Goal: Task Accomplishment & Management: Manage account settings

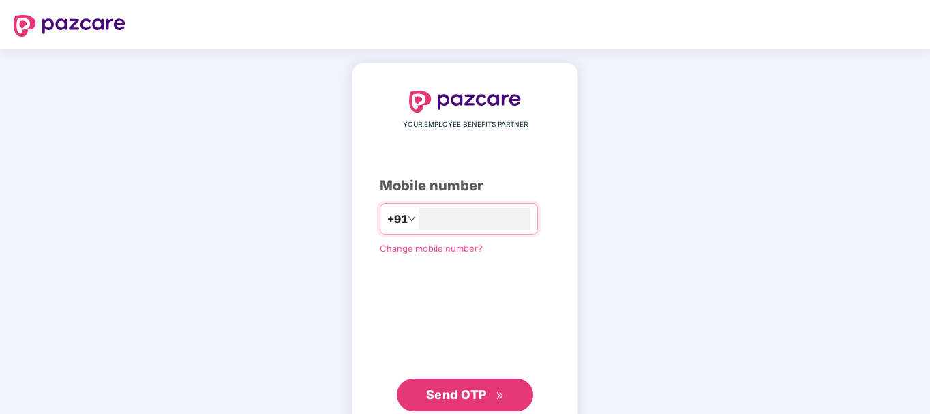
type input "**********"
click at [486, 381] on button "Send OTP" at bounding box center [465, 394] width 136 height 33
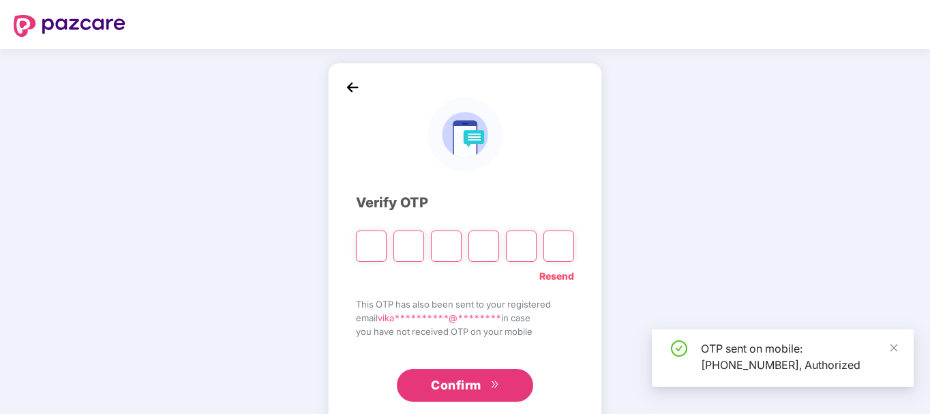
scroll to position [31, 0]
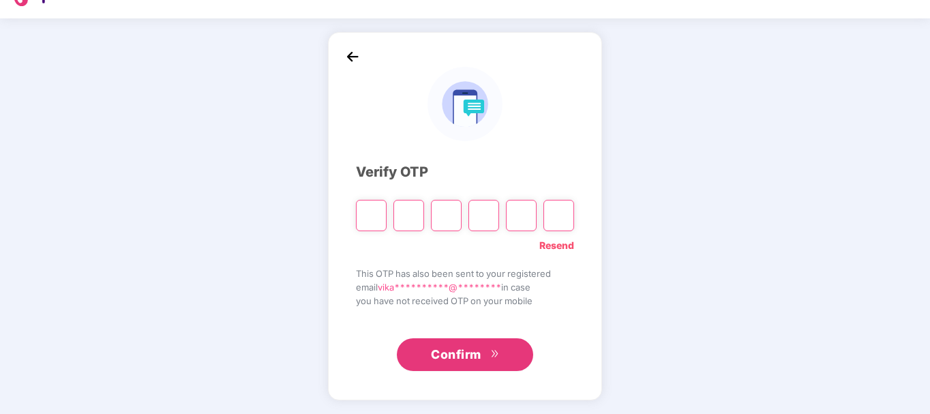
type input "*"
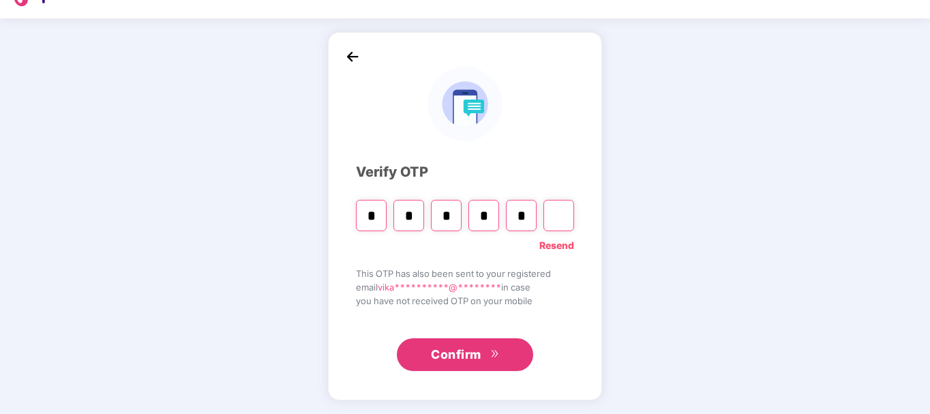
type input "*"
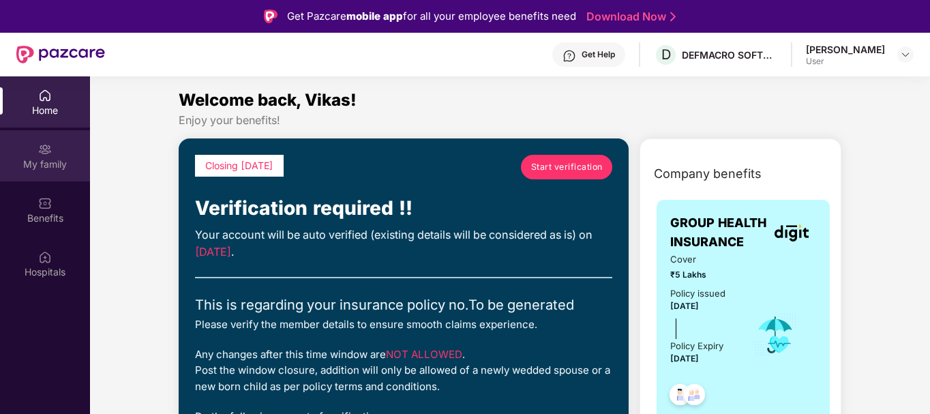
click at [42, 154] on img at bounding box center [45, 150] width 14 height 14
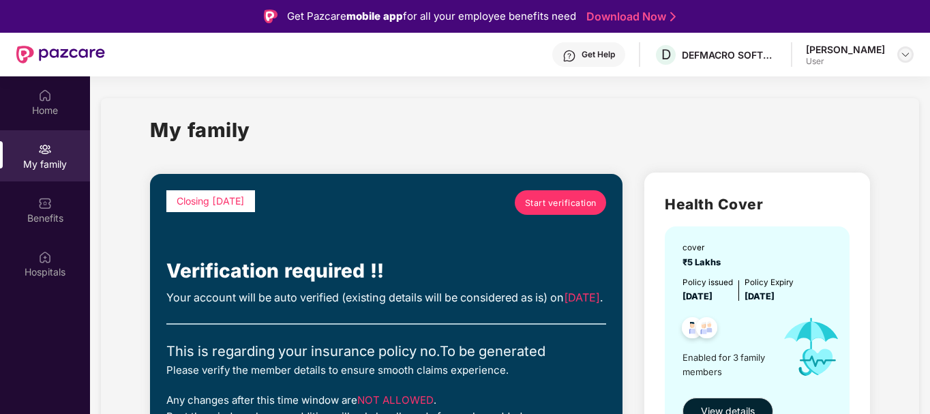
click at [903, 56] on img at bounding box center [905, 54] width 11 height 11
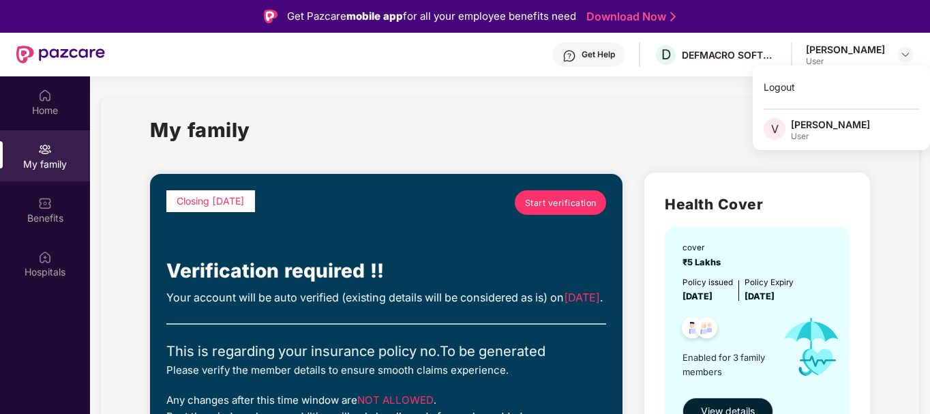
click at [633, 141] on div "My family" at bounding box center [510, 138] width 720 height 47
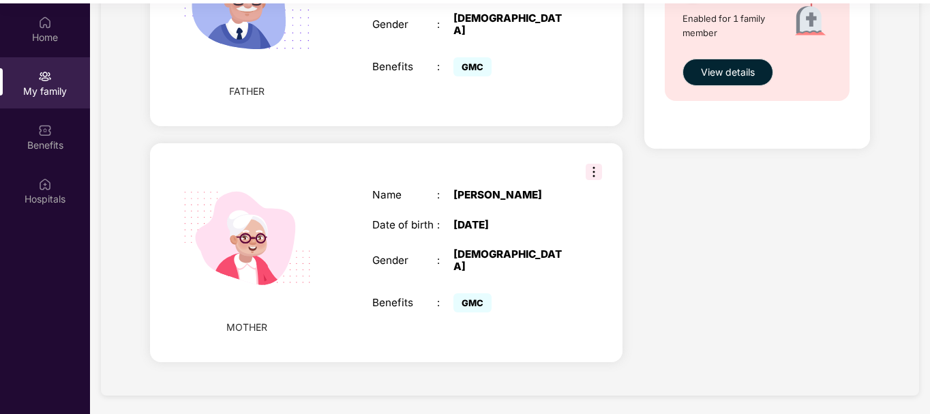
scroll to position [76, 0]
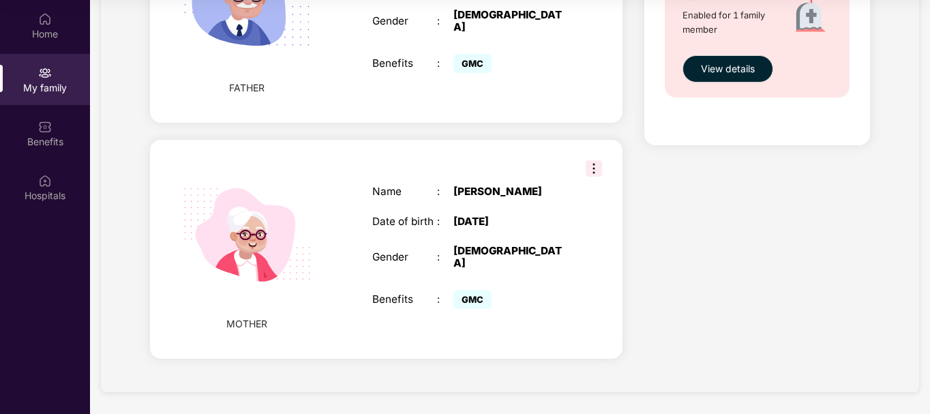
click at [594, 163] on img at bounding box center [594, 168] width 16 height 16
click at [539, 185] on div "Name : Sunit Shengave Date of birth : 24 Mar 1970 Gender : FEMALE Benefits : GMC" at bounding box center [470, 248] width 223 height 161
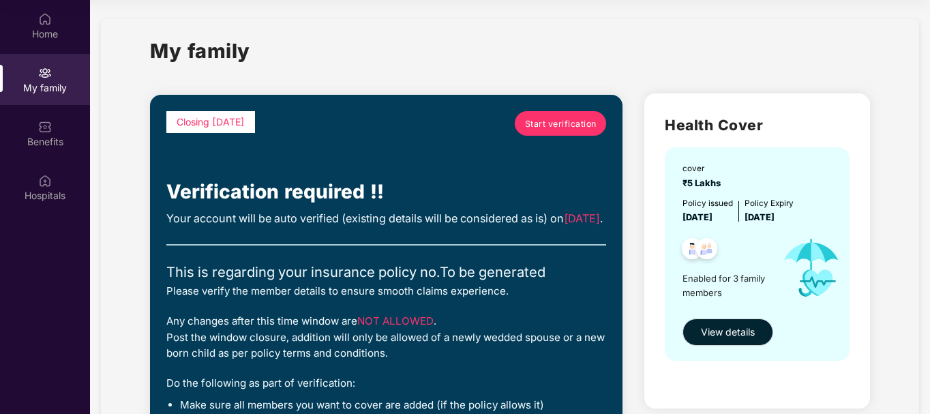
scroll to position [3, 0]
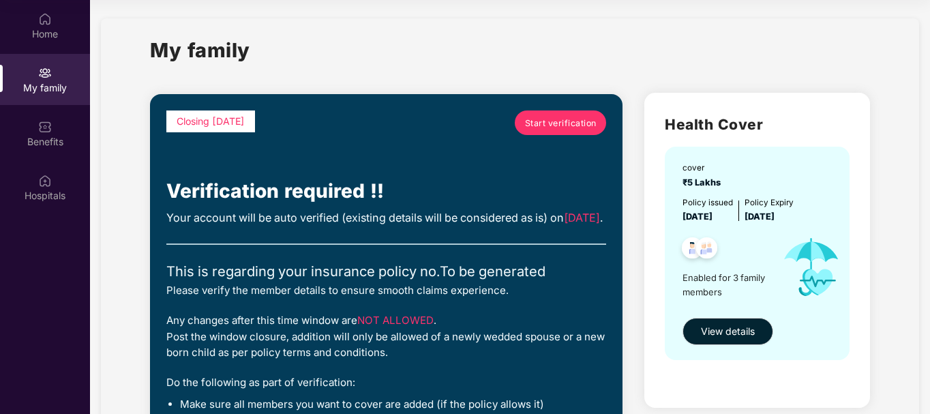
click at [550, 121] on span "Start verification" at bounding box center [561, 123] width 72 height 13
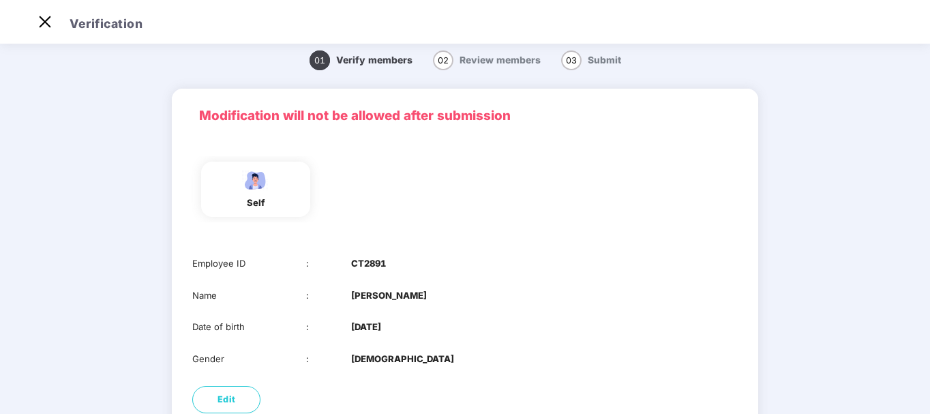
scroll to position [93, 0]
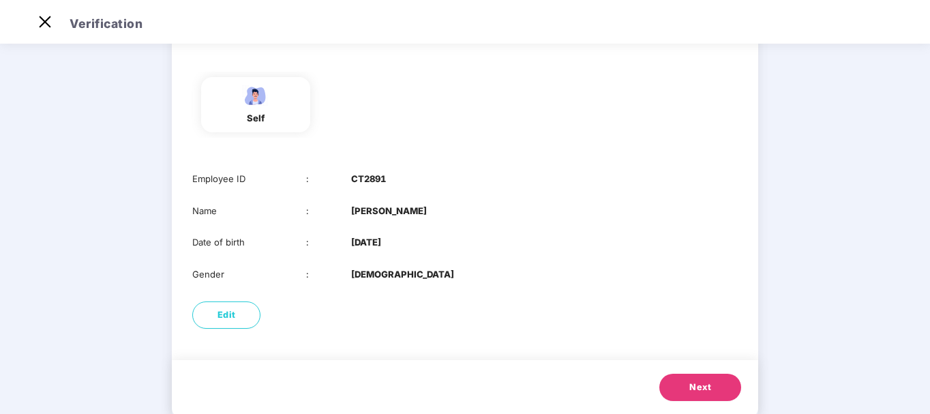
click at [717, 381] on button "Next" at bounding box center [700, 387] width 82 height 27
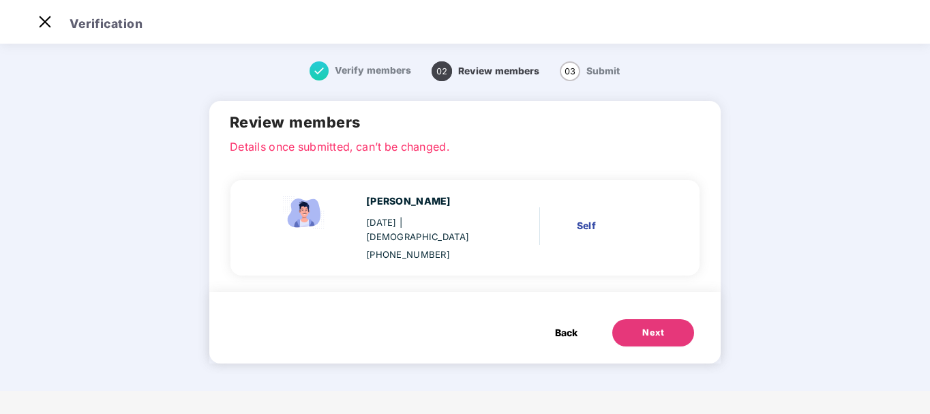
scroll to position [0, 0]
click at [647, 327] on button "Next" at bounding box center [653, 332] width 82 height 27
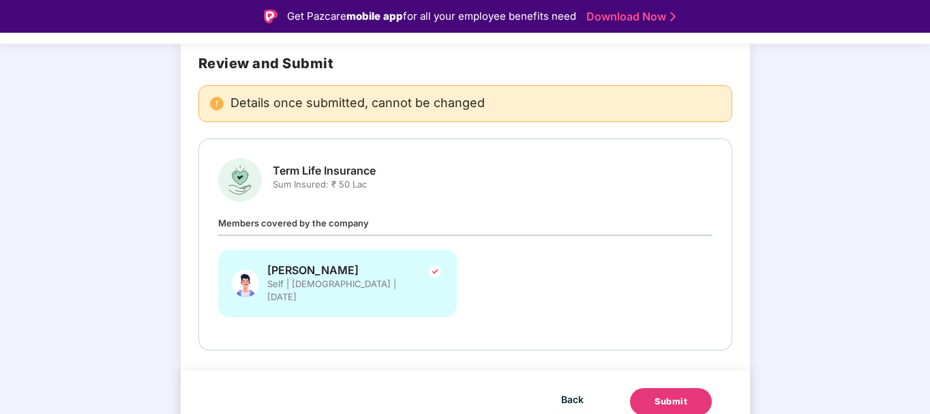
scroll to position [33, 0]
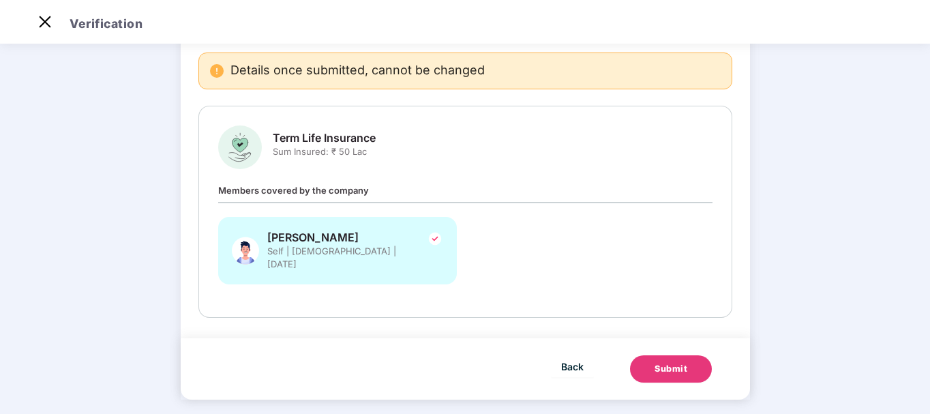
click at [668, 362] on div "Submit" at bounding box center [671, 369] width 33 height 14
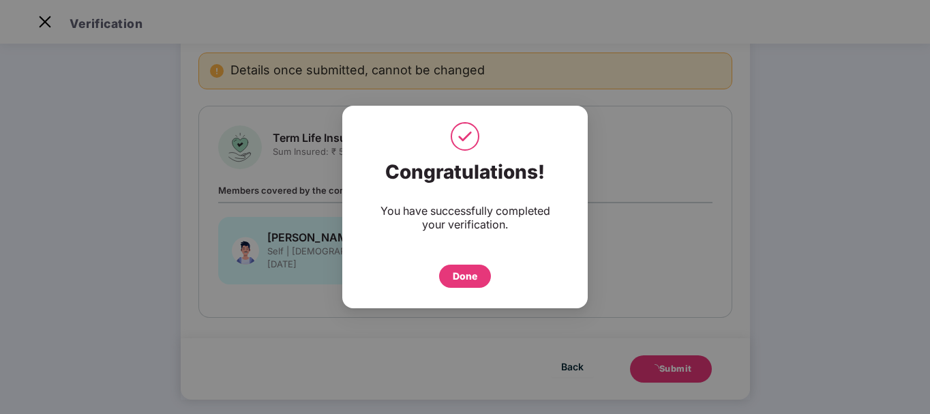
click at [469, 271] on div "Done" at bounding box center [465, 276] width 25 height 15
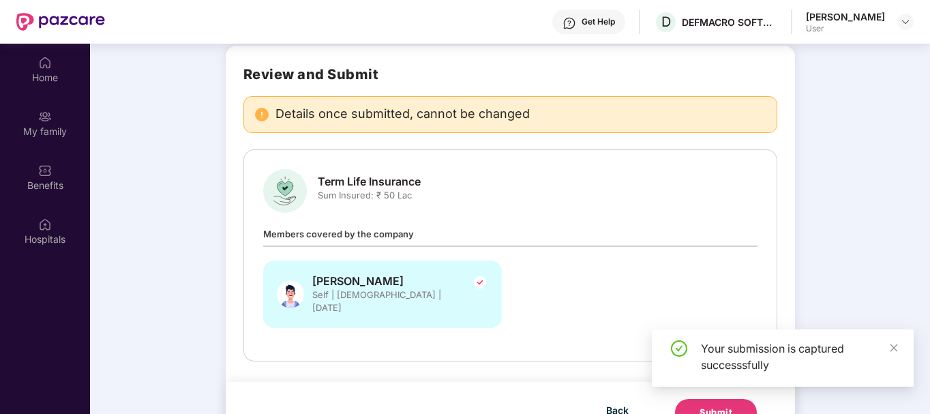
scroll to position [76, 0]
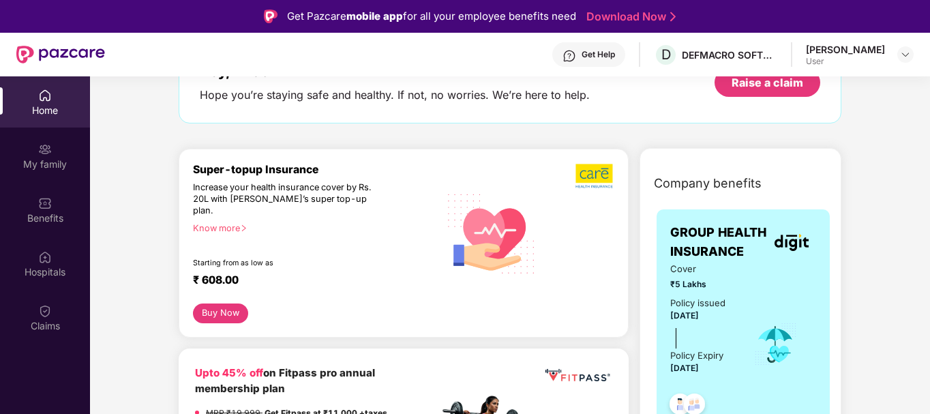
scroll to position [98, 0]
click at [593, 52] on div "Get Help" at bounding box center [598, 54] width 33 height 11
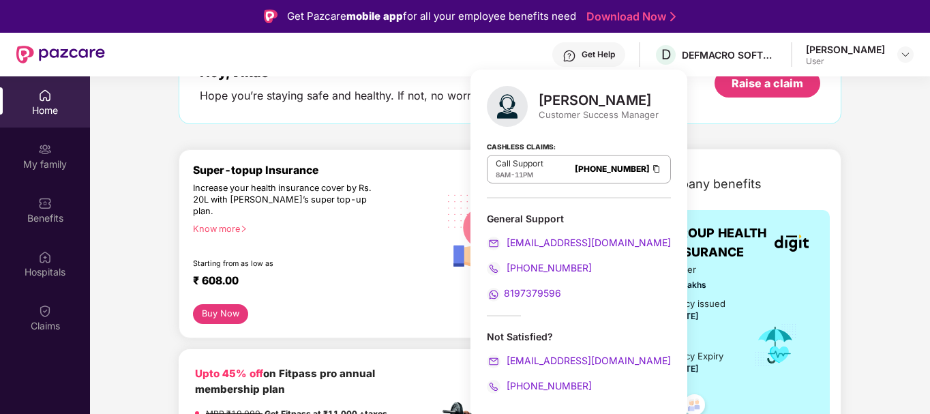
scroll to position [76, 0]
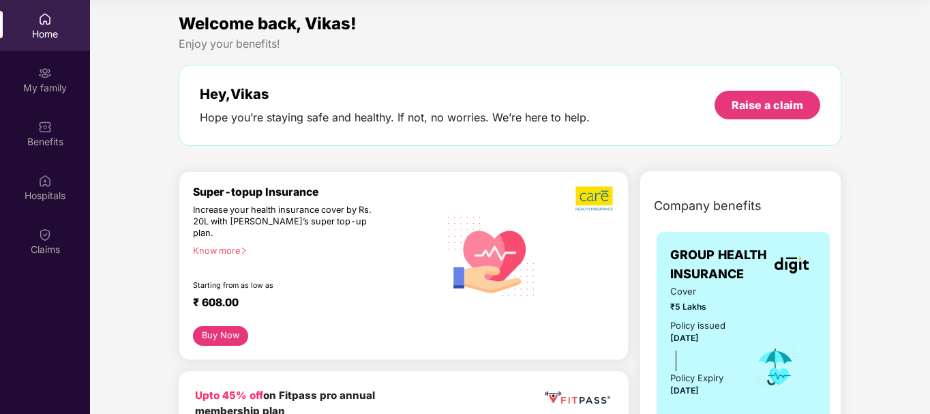
scroll to position [0, 0]
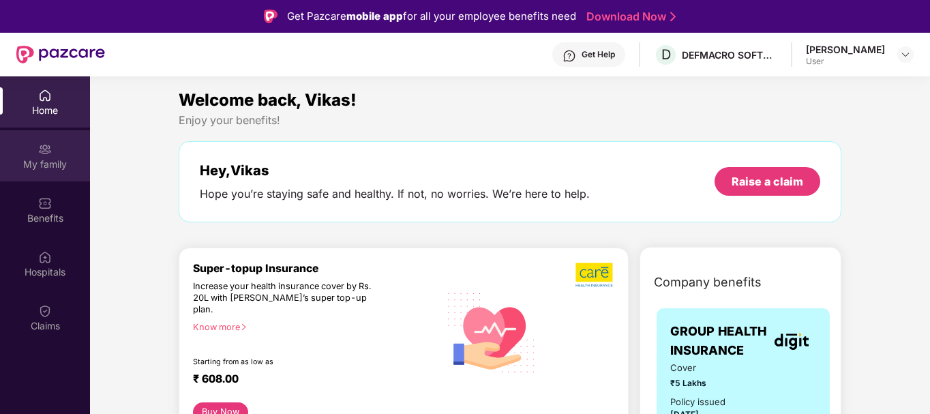
click at [35, 153] on div "My family" at bounding box center [45, 155] width 90 height 51
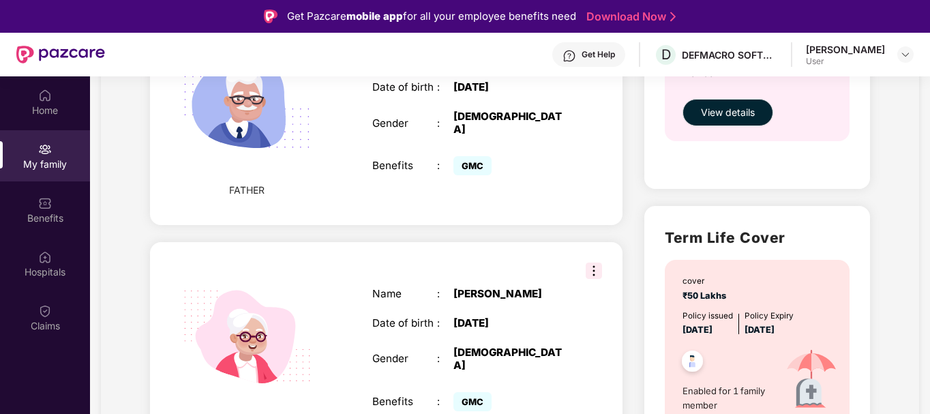
scroll to position [631, 0]
click at [584, 55] on div "Get Help" at bounding box center [598, 54] width 33 height 11
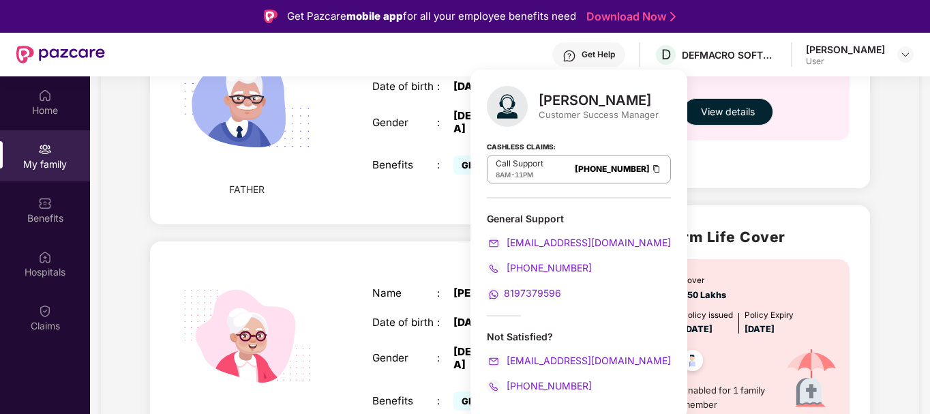
scroll to position [76, 0]
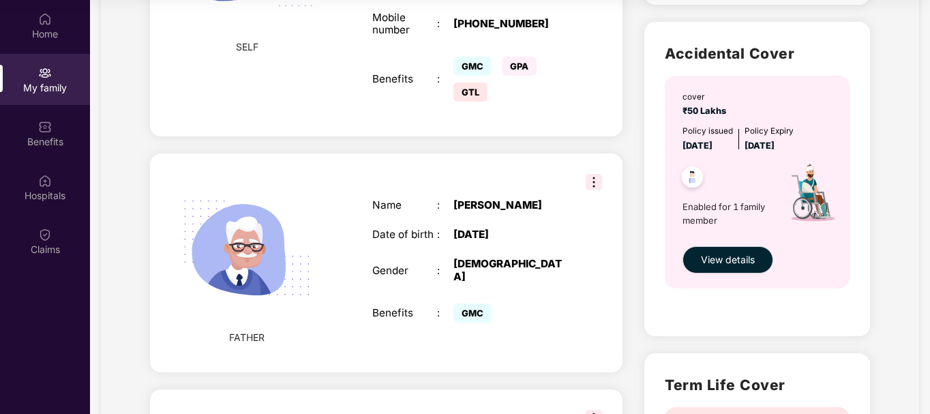
scroll to position [406, 0]
click at [732, 263] on span "View details" at bounding box center [728, 260] width 54 height 15
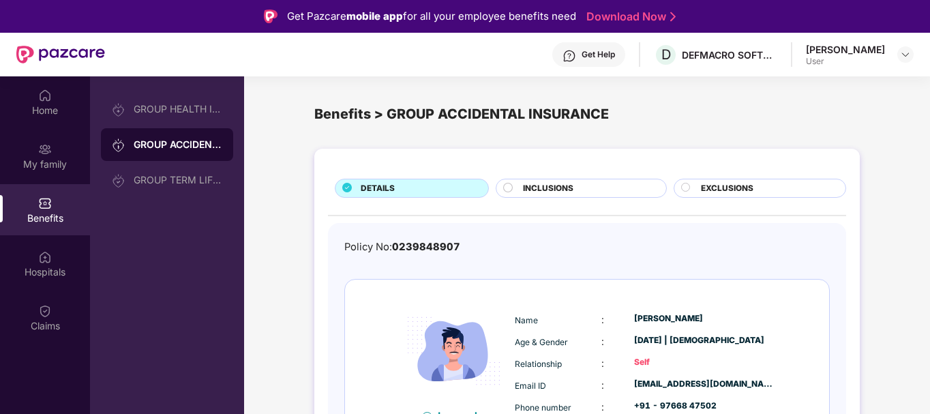
click at [582, 57] on div "Get Help" at bounding box center [598, 54] width 33 height 11
